Goal: Information Seeking & Learning: Learn about a topic

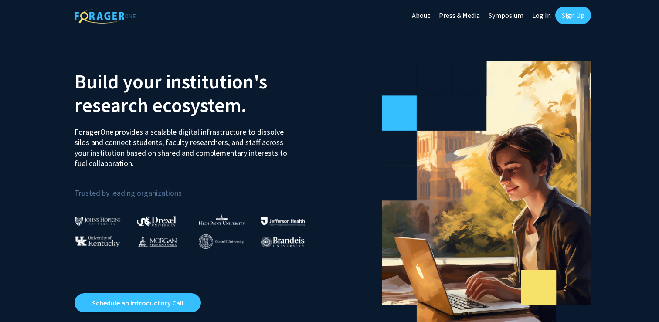
click at [548, 15] on link "Log In" at bounding box center [540, 15] width 27 height 30
select select
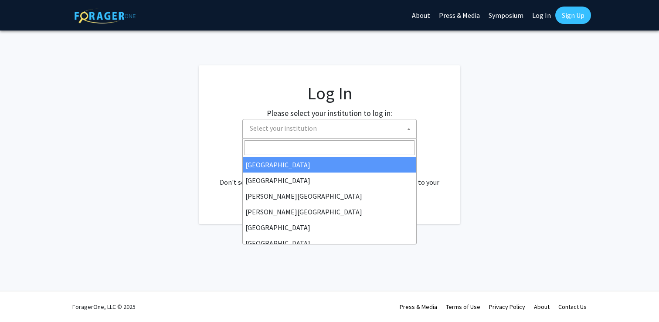
click at [383, 130] on span "Select your institution" at bounding box center [331, 128] width 170 height 18
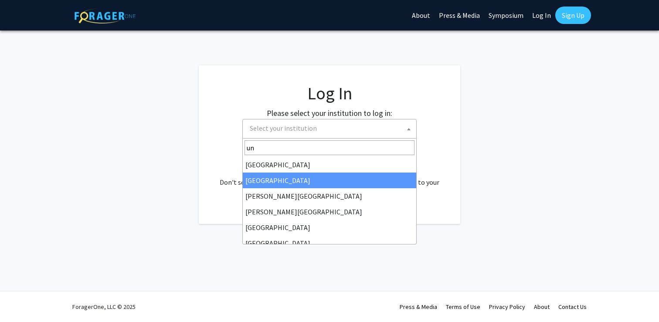
type input "u"
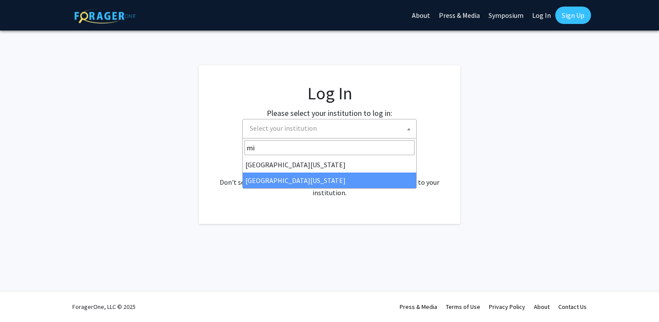
type input "mi"
select select "33"
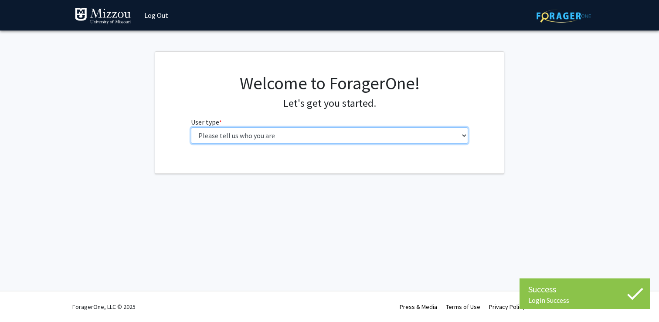
click at [392, 128] on select "Please tell us who you are Undergraduate Student Master's Student Doctoral Cand…" at bounding box center [329, 135] width 277 height 17
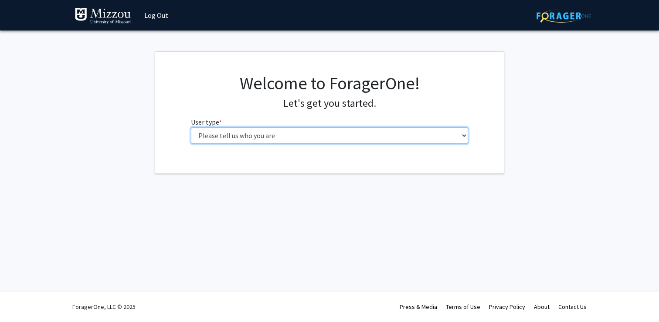
select select "1: undergrad"
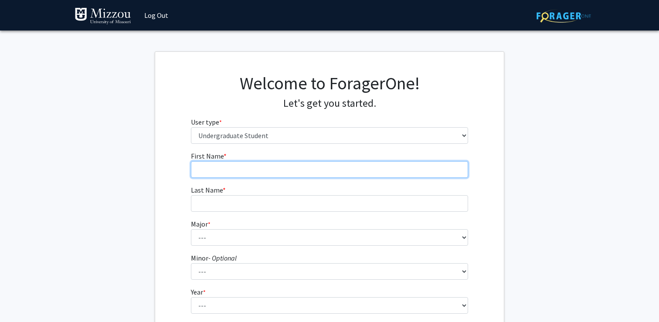
click at [392, 172] on input "First Name * required" at bounding box center [329, 169] width 277 height 17
type input "Stephon"
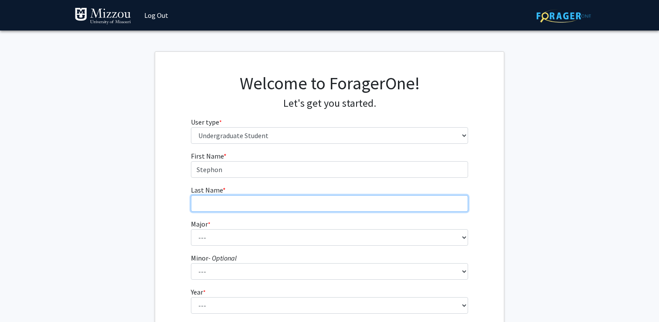
click at [358, 204] on input "Last Name * required" at bounding box center [329, 203] width 277 height 17
type input "Francois"
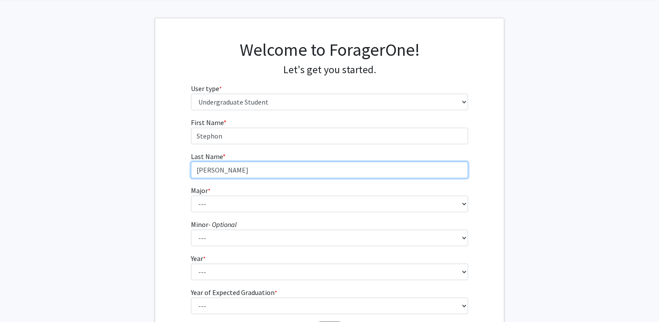
scroll to position [37, 0]
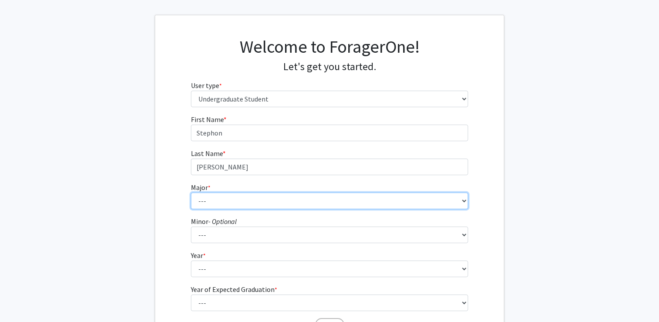
click at [287, 209] on select "--- Agribusiness Management Agricultural Education Agricultural Education: Comm…" at bounding box center [329, 201] width 277 height 17
select select "96: 2590"
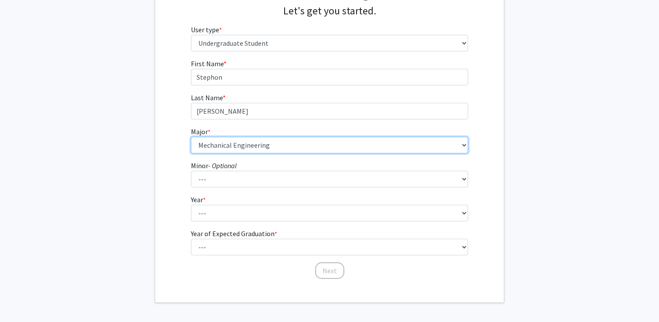
scroll to position [93, 0]
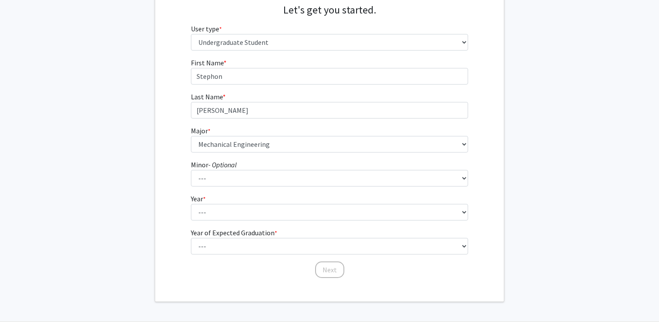
click at [238, 222] on form "First Name * required Stephon Last Name * required Francois Major * required --…" at bounding box center [329, 163] width 277 height 213
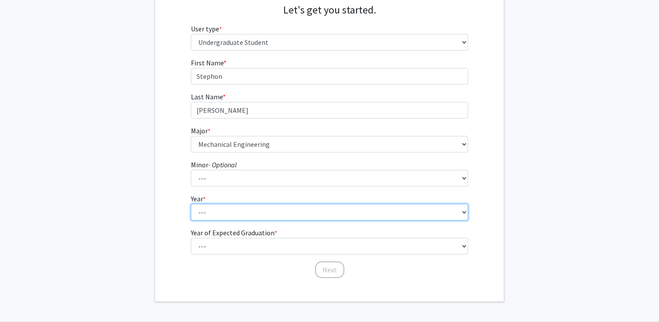
click at [230, 218] on select "--- First-year Sophomore Junior Senior Postbaccalaureate Certificate" at bounding box center [329, 212] width 277 height 17
select select "3: junior"
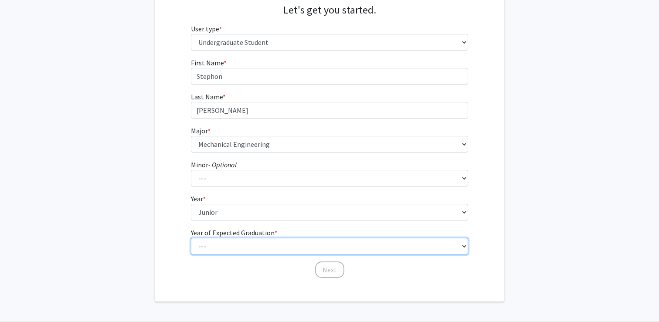
click at [240, 243] on select "--- 2025 2026 2027 2028 2029 2030 2031 2032 2033 2034" at bounding box center [329, 246] width 277 height 17
select select "3: 2027"
click at [243, 253] on select "--- 2025 2026 2027 2028 2029 2030 2031 2032 2033 2034" at bounding box center [329, 246] width 277 height 17
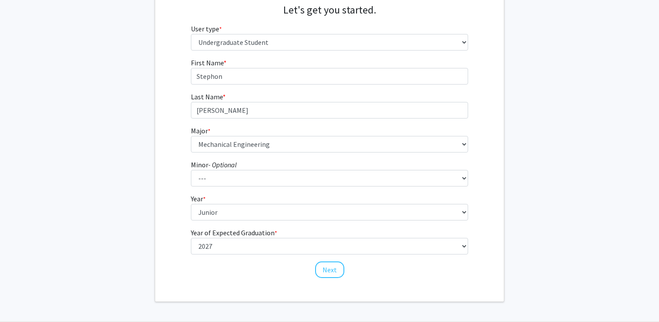
click at [310, 254] on form "First Name * required Stephon Last Name * required Francois Major * required --…" at bounding box center [329, 163] width 277 height 213
click at [330, 270] on button "Next" at bounding box center [329, 269] width 29 height 17
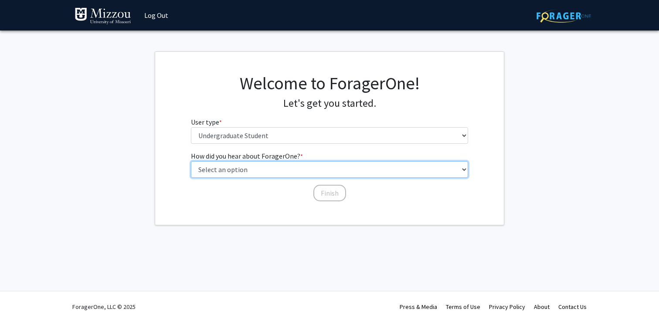
click at [281, 166] on select "Select an option Peer/student recommendation Faculty/staff recommendation Unive…" at bounding box center [329, 169] width 277 height 17
click at [279, 172] on select "Select an option Peer/student recommendation Faculty/staff recommendation Unive…" at bounding box center [329, 169] width 277 height 17
select select "1: peer_recommendation"
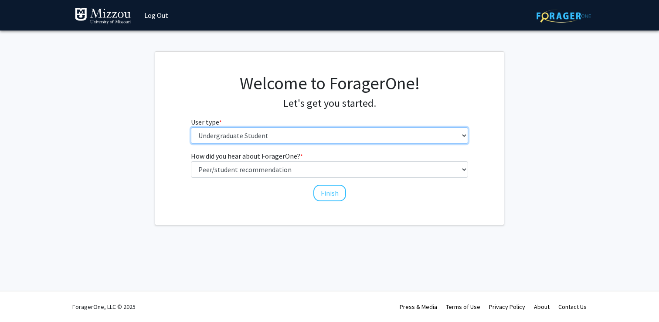
click at [324, 134] on select "Please tell us who you are Undergraduate Student Master's Student Doctoral Cand…" at bounding box center [329, 135] width 277 height 17
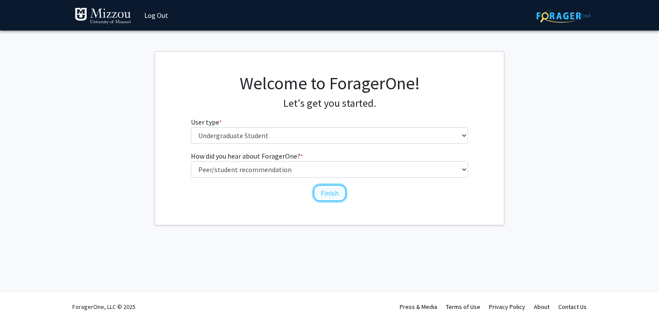
click at [339, 197] on button "Finish" at bounding box center [329, 193] width 33 height 17
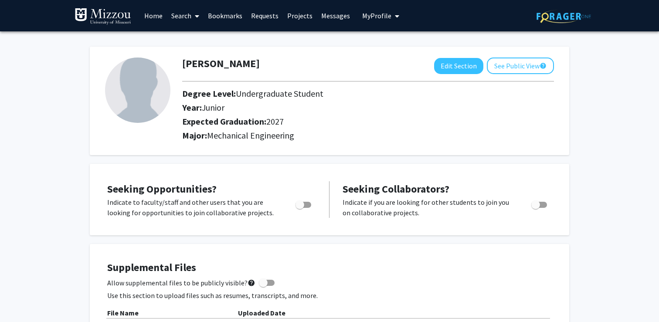
click at [196, 16] on icon at bounding box center [197, 16] width 4 height 7
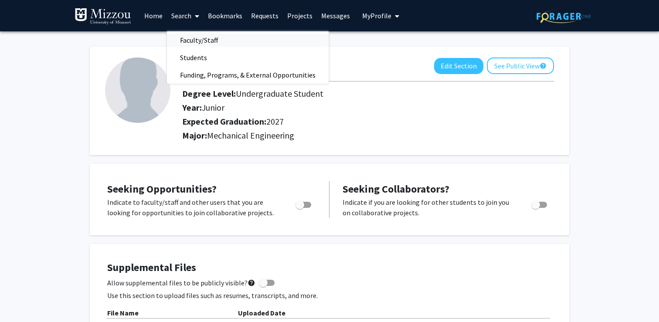
click at [200, 35] on span "Faculty/Staff" at bounding box center [199, 39] width 64 height 17
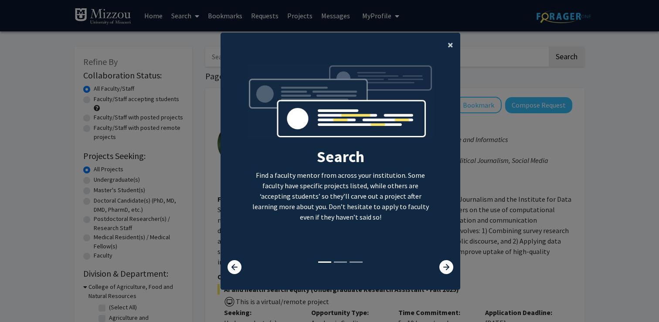
click at [450, 45] on span "×" at bounding box center [450, 45] width 6 height 14
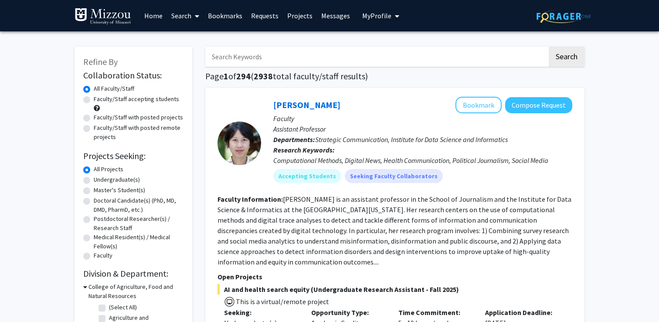
click at [94, 97] on label "Faculty/Staff accepting students" at bounding box center [136, 99] width 85 height 9
click at [94, 97] on input "Faculty/Staff accepting students" at bounding box center [97, 98] width 6 height 6
radio input "true"
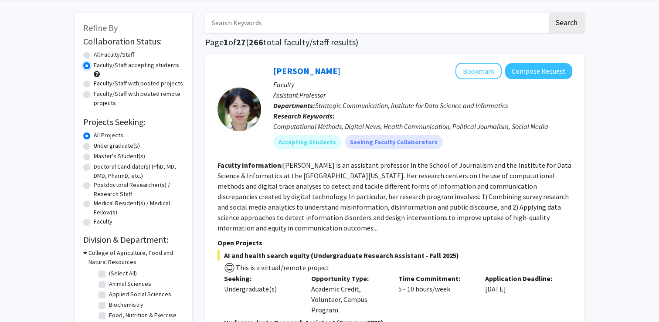
scroll to position [35, 0]
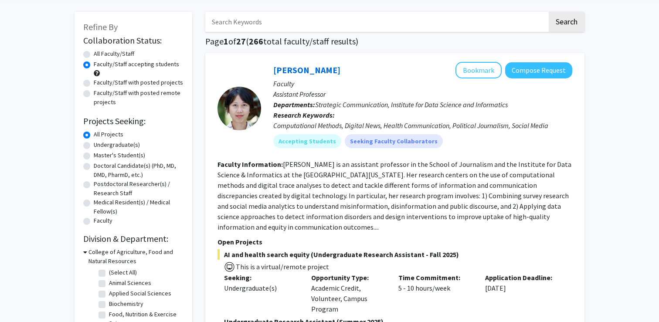
click at [124, 144] on label "Undergraduate(s)" at bounding box center [117, 144] width 46 height 9
click at [99, 144] on input "Undergraduate(s)" at bounding box center [97, 143] width 6 height 6
radio input "true"
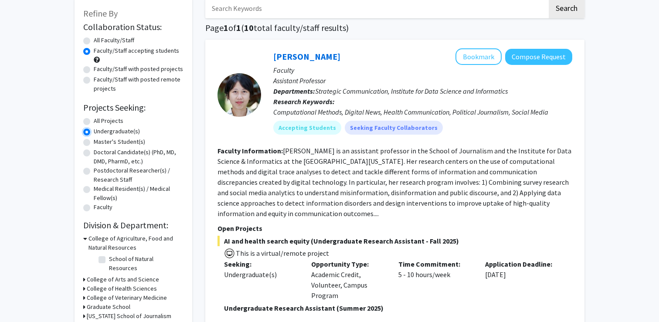
scroll to position [51, 0]
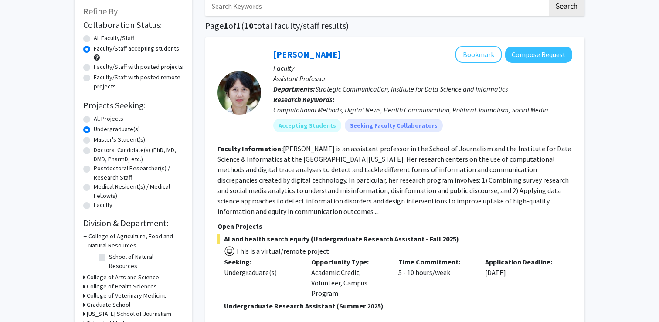
click at [117, 123] on div "All Projects" at bounding box center [133, 119] width 100 height 10
click at [117, 122] on label "All Projects" at bounding box center [109, 118] width 30 height 9
click at [99, 120] on input "All Projects" at bounding box center [97, 117] width 6 height 6
radio input "true"
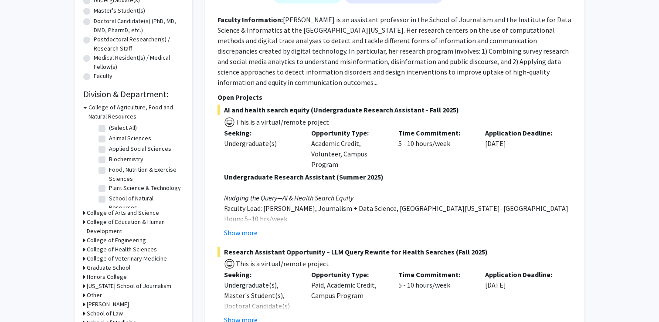
scroll to position [182, 0]
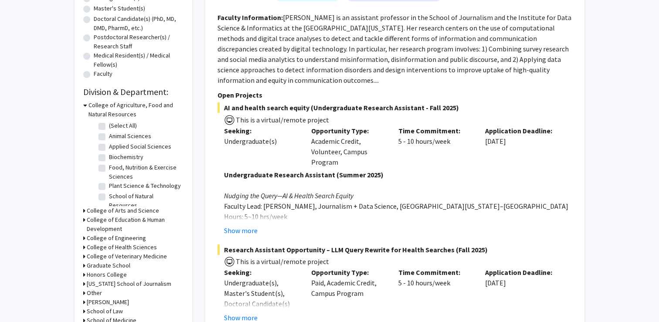
click at [133, 236] on h3 "College of Engineering" at bounding box center [116, 237] width 59 height 9
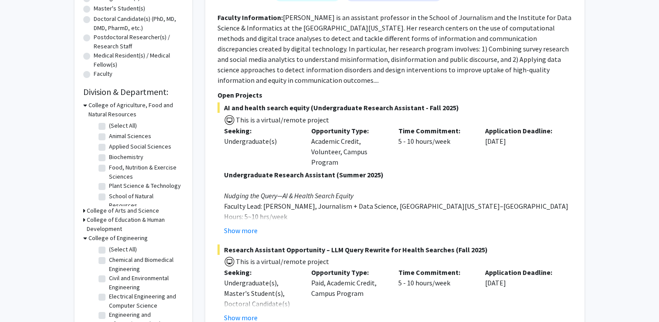
click at [122, 246] on label "(Select All)" at bounding box center [123, 249] width 28 height 9
click at [115, 246] on input "(Select All)" at bounding box center [112, 248] width 6 height 6
checkbox input "true"
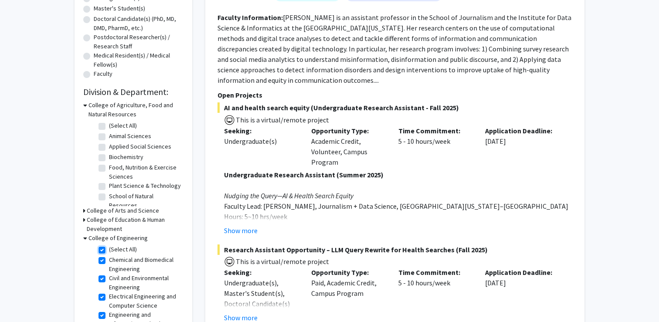
checkbox input "true"
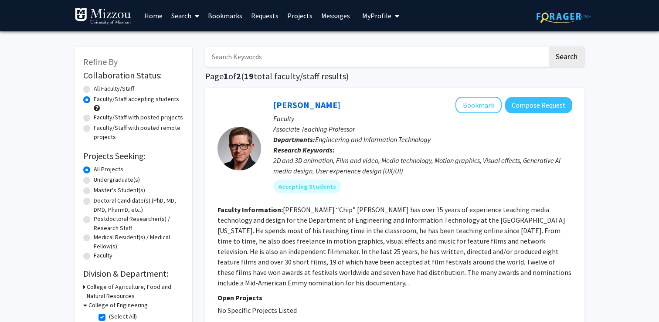
click at [132, 178] on label "Undergraduate(s)" at bounding box center [117, 179] width 46 height 9
click at [99, 178] on input "Undergraduate(s)" at bounding box center [97, 178] width 6 height 6
radio input "true"
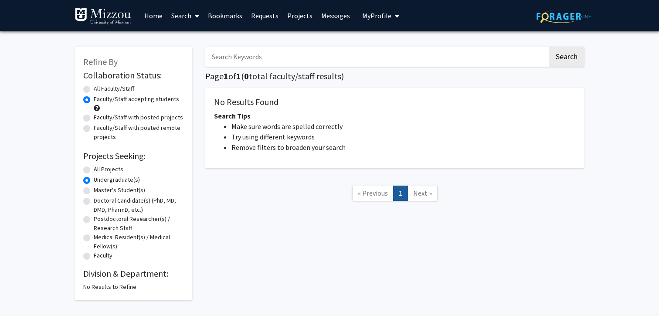
click at [112, 169] on label "All Projects" at bounding box center [109, 169] width 30 height 9
click at [99, 169] on input "All Projects" at bounding box center [97, 168] width 6 height 6
radio input "true"
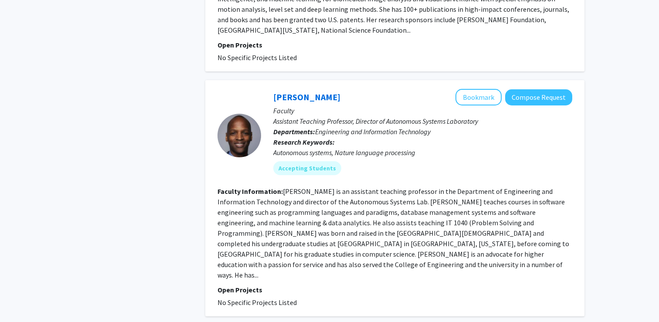
scroll to position [2044, 0]
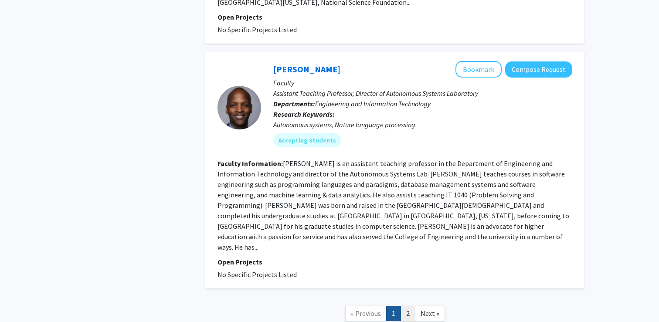
click at [405, 306] on link "2" at bounding box center [407, 313] width 15 height 15
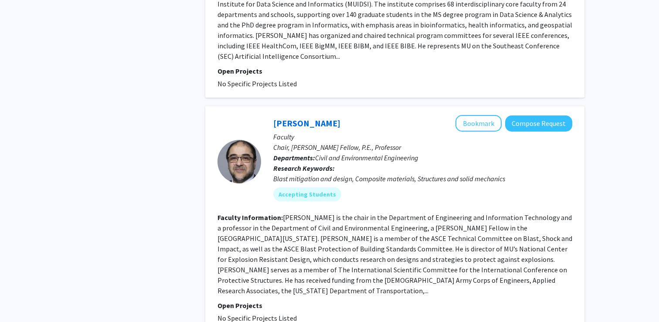
scroll to position [1755, 0]
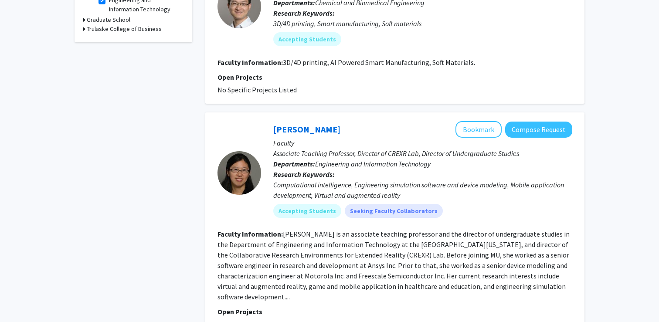
scroll to position [382, 0]
